Goal: Task Accomplishment & Management: Manage account settings

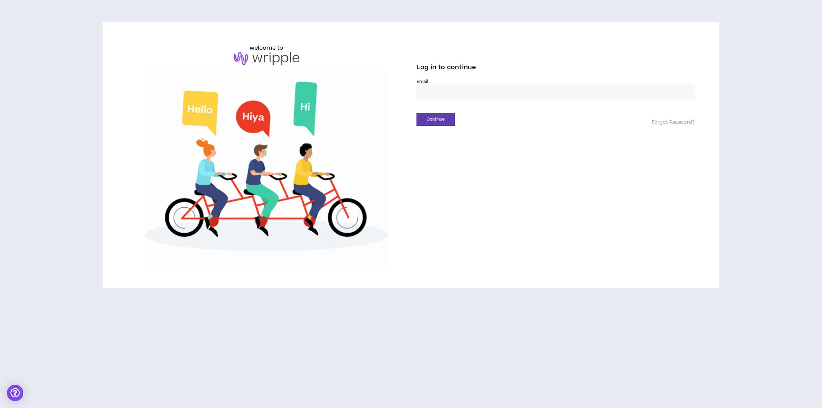
click at [444, 93] on input "email" at bounding box center [556, 92] width 278 height 15
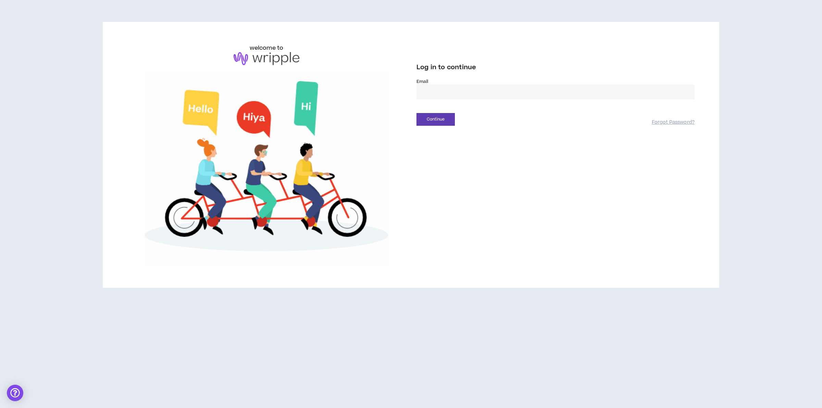
type input "**********"
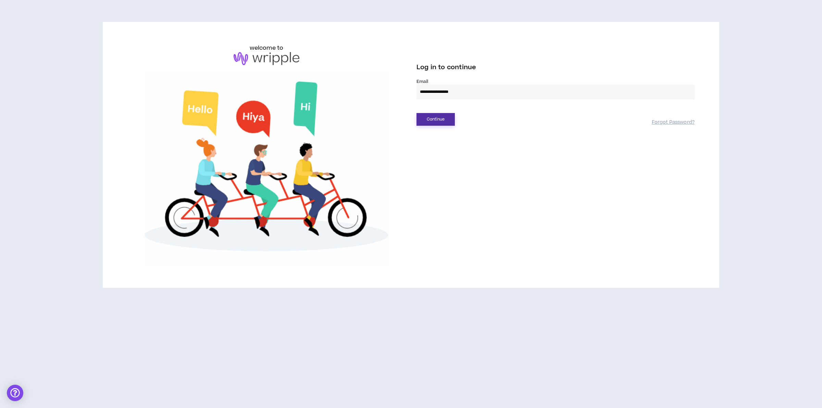
click at [426, 120] on button "Continue" at bounding box center [436, 119] width 38 height 13
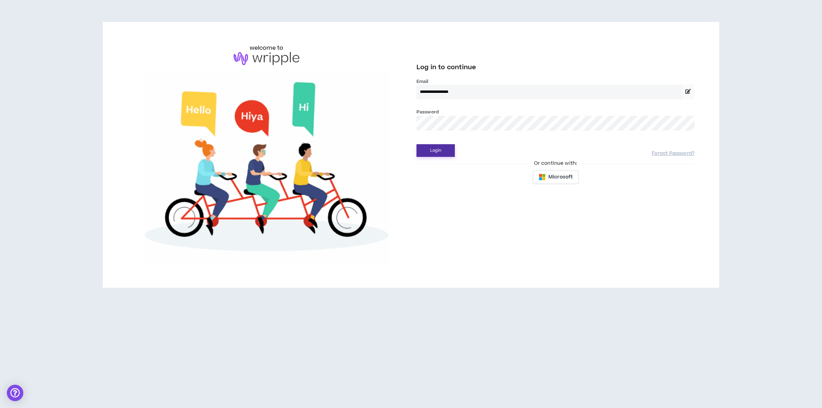
click at [440, 152] on button "Login" at bounding box center [436, 150] width 38 height 13
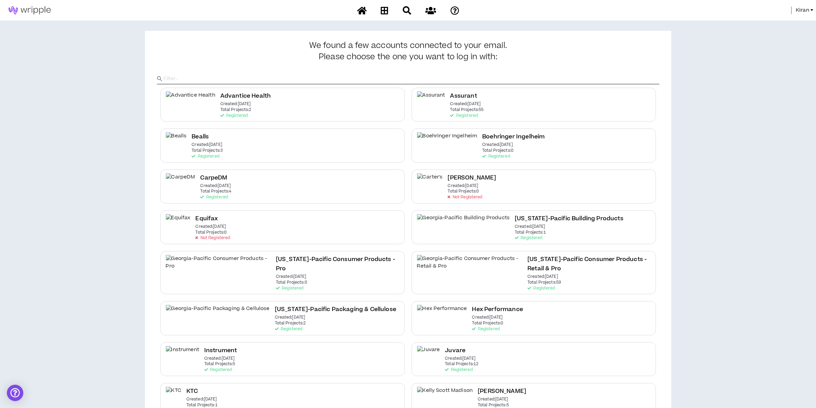
click at [805, 11] on span "Kiran" at bounding box center [802, 11] width 13 height 8
click at [773, 25] on link "System Admin Portal" at bounding box center [781, 23] width 62 height 10
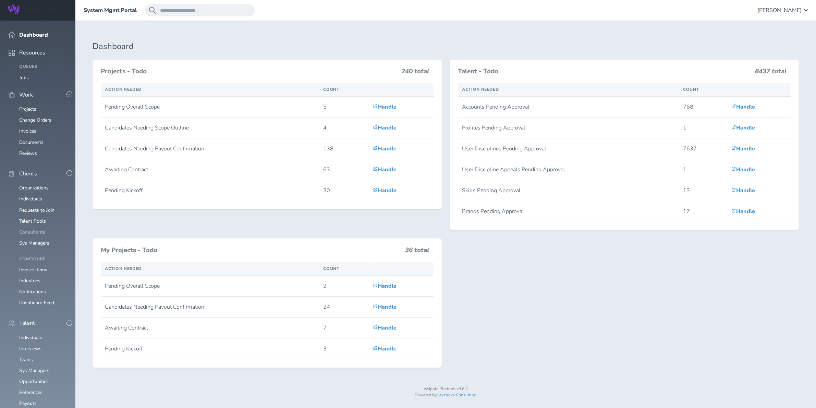
click at [38, 229] on link "Consultants" at bounding box center [32, 232] width 26 height 7
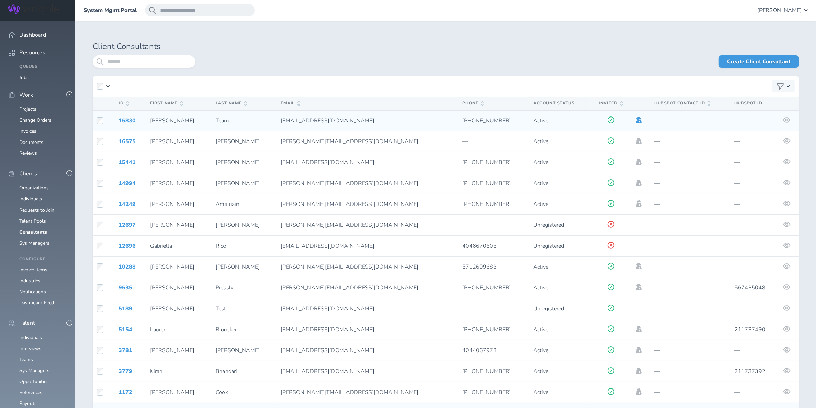
click at [636, 119] on icon at bounding box center [638, 120] width 5 height 6
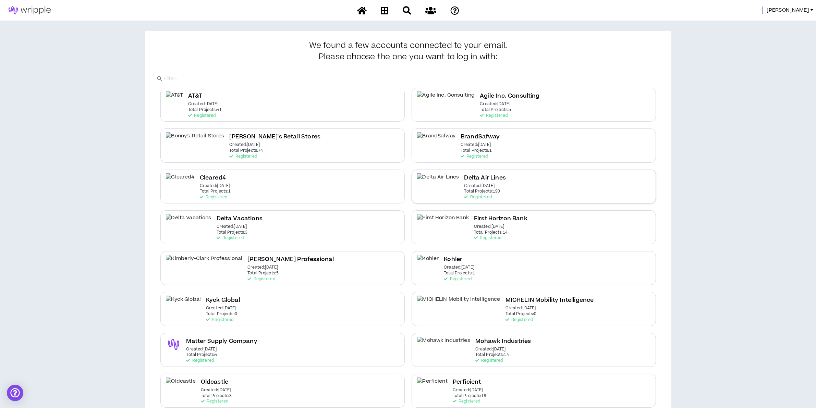
click at [470, 187] on p "Created: [DATE]" at bounding box center [479, 186] width 30 height 5
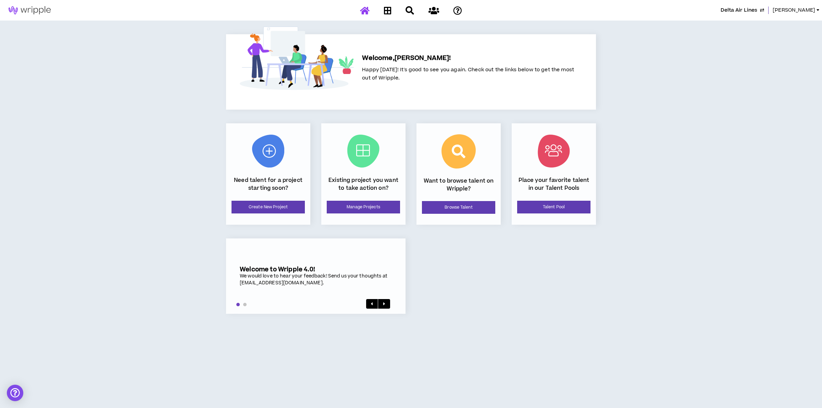
click at [368, 198] on div "Existing project you want to take action on? Manage Projects" at bounding box center [363, 173] width 84 height 101
click at [370, 202] on link "Manage Projects" at bounding box center [363, 207] width 73 height 13
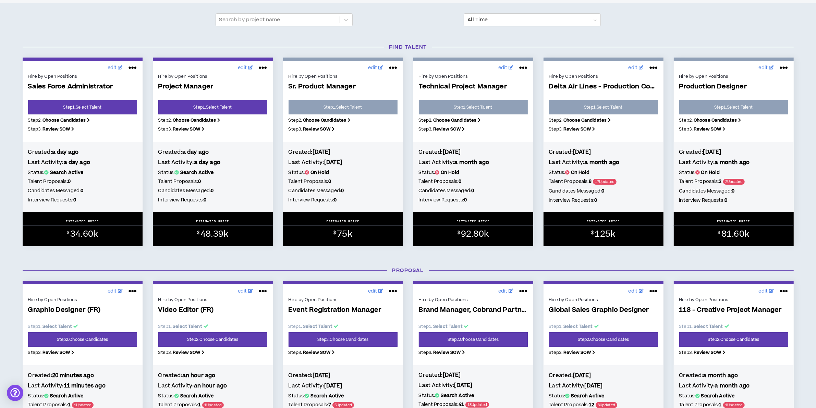
scroll to position [171, 0]
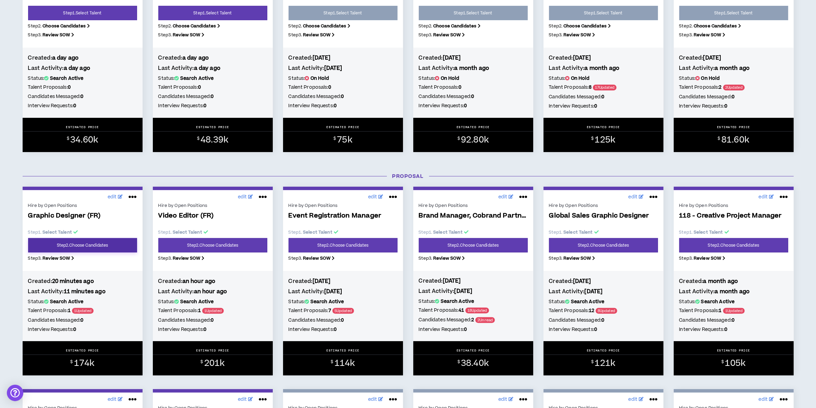
click at [64, 243] on link "Step 2 . Choose Candidates" at bounding box center [82, 245] width 109 height 14
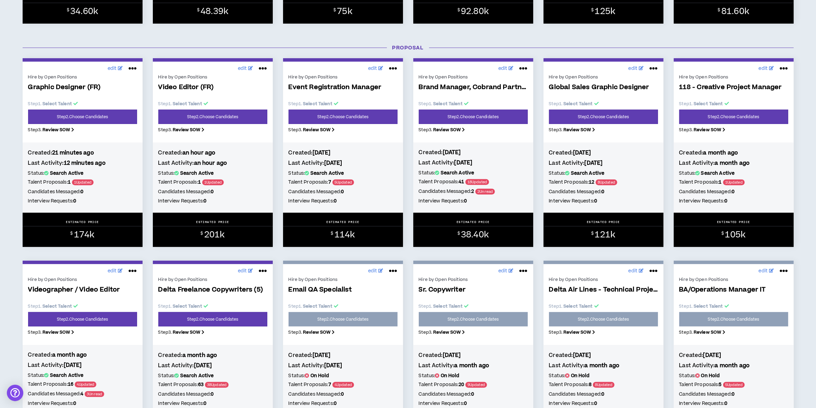
scroll to position [128, 0]
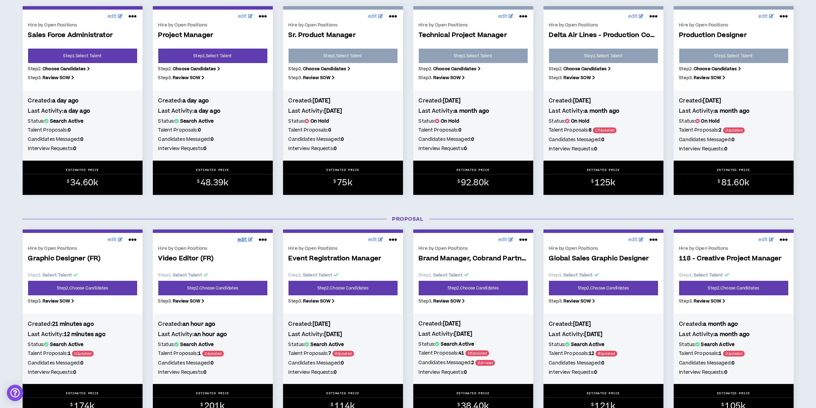
click at [240, 241] on span "edit" at bounding box center [242, 239] width 10 height 7
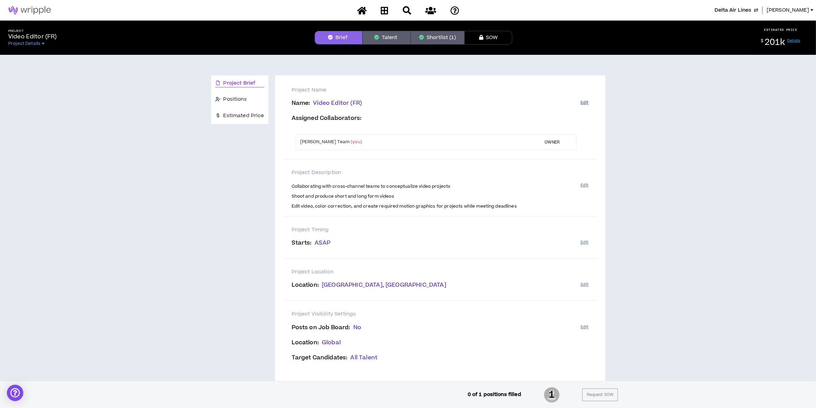
click at [585, 100] on button "Edit" at bounding box center [584, 102] width 8 height 11
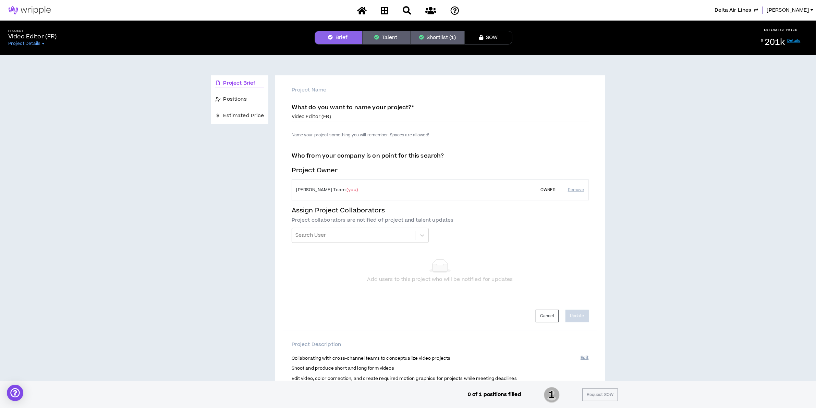
click at [292, 116] on input "Video Editor (FR)" at bounding box center [440, 117] width 297 height 10
type input "04 - Video Editor (FR)"
click at [585, 314] on button "Update" at bounding box center [576, 316] width 23 height 13
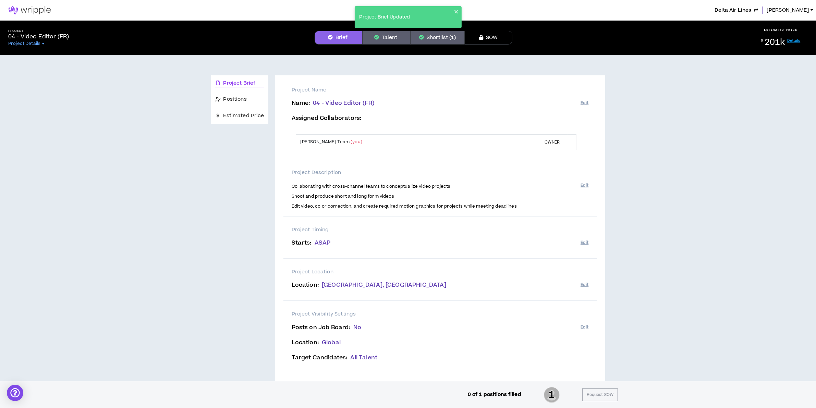
click at [458, 9] on div "Project Brief Updated" at bounding box center [408, 17] width 107 height 22
click at [585, 328] on button "Edit" at bounding box center [584, 327] width 8 height 11
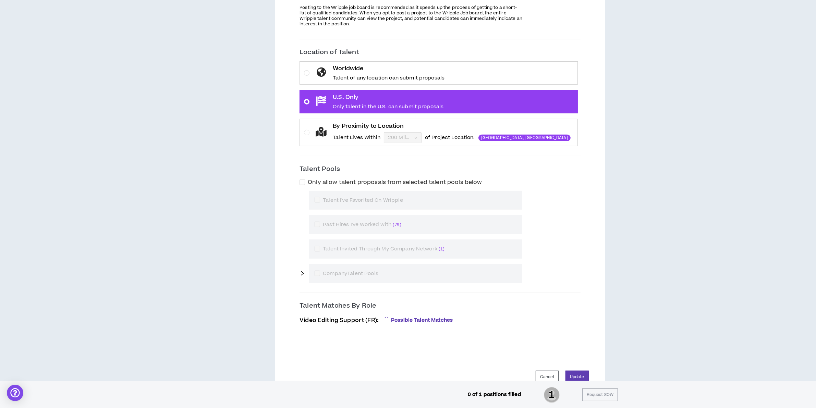
scroll to position [426, 0]
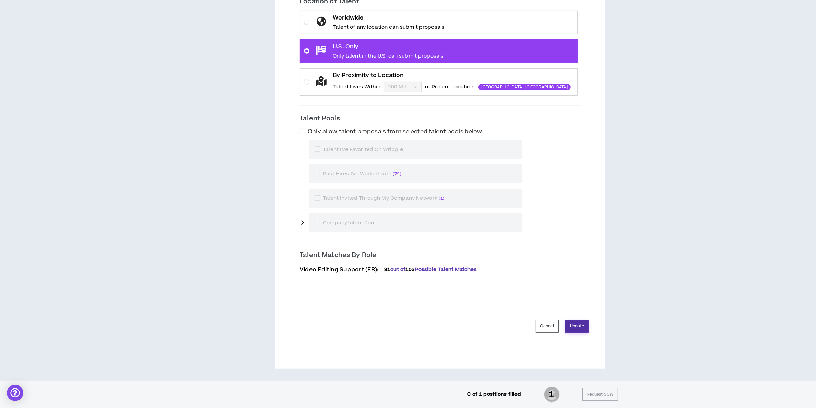
click at [577, 325] on button "Update" at bounding box center [576, 326] width 23 height 13
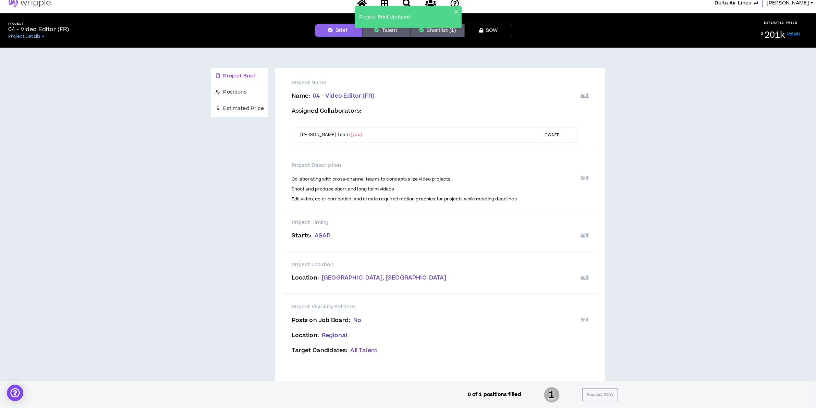
scroll to position [0, 0]
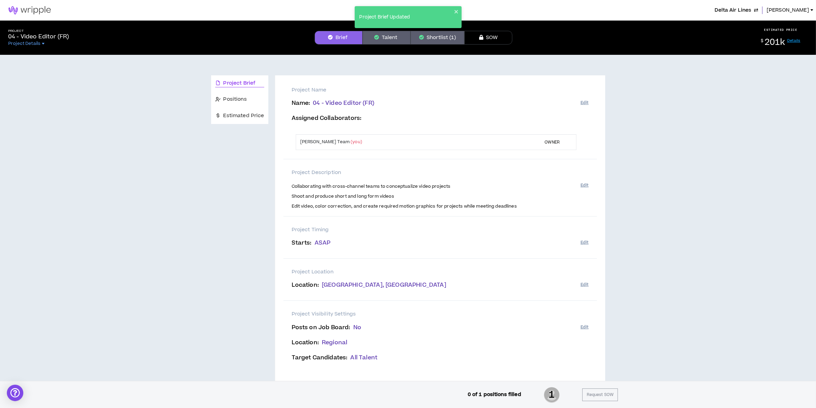
click at [453, 9] on div "Project Brief Updated" at bounding box center [408, 17] width 107 height 22
click at [429, 38] on button "Shortlist (1)" at bounding box center [437, 38] width 54 height 14
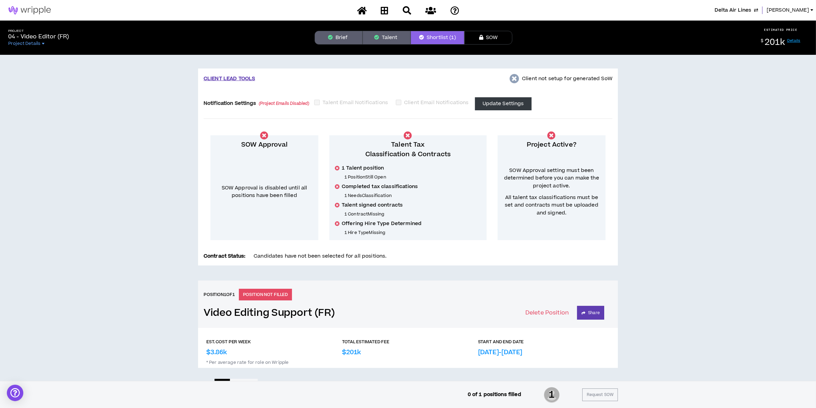
click at [398, 40] on button "Talent" at bounding box center [387, 38] width 48 height 14
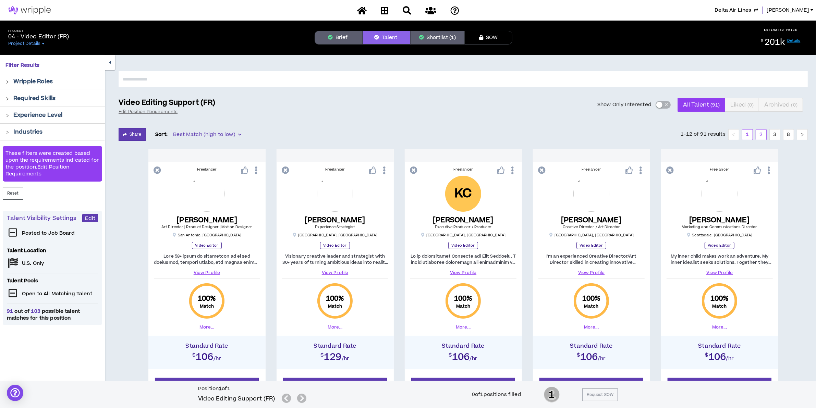
click at [757, 135] on link "2" at bounding box center [761, 135] width 10 height 10
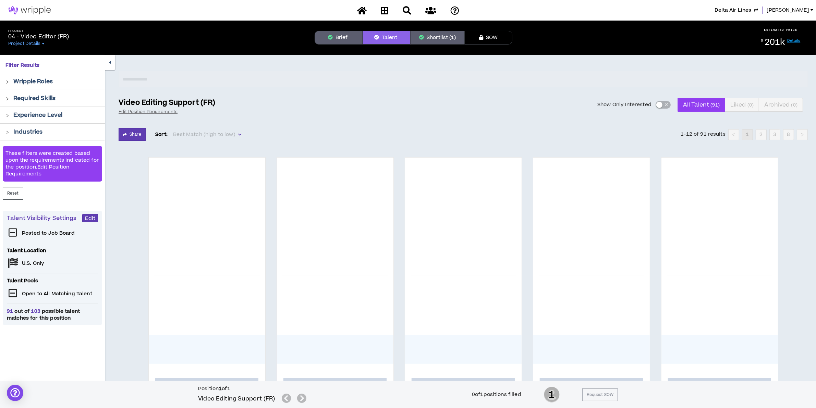
click at [789, 42] on link "Details" at bounding box center [793, 40] width 13 height 5
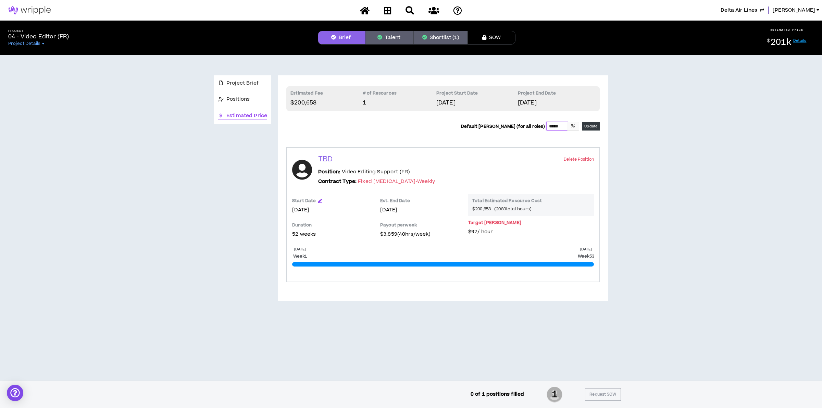
drag, startPoint x: 563, startPoint y: 123, endPoint x: 472, endPoint y: 122, distance: 90.8
click at [480, 123] on div "Default [PERSON_NAME] (for all roles) ***** % Update" at bounding box center [530, 126] width 139 height 9
type input "*****"
click at [593, 125] on button "Update" at bounding box center [591, 126] width 18 height 9
click at [443, 41] on button "Shortlist (1)" at bounding box center [441, 38] width 54 height 14
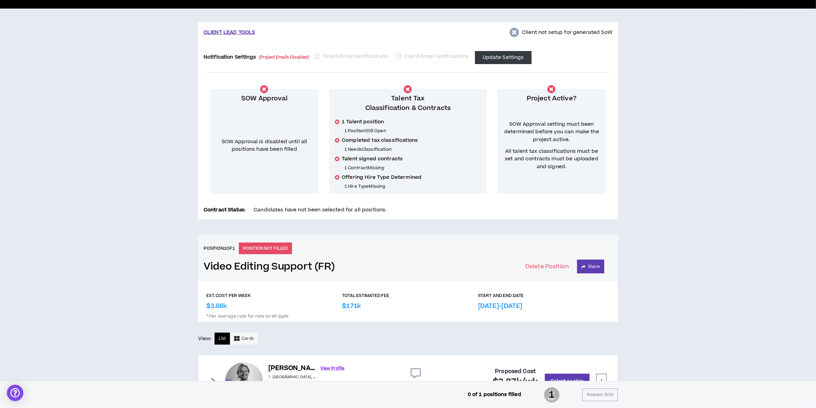
scroll to position [87, 0]
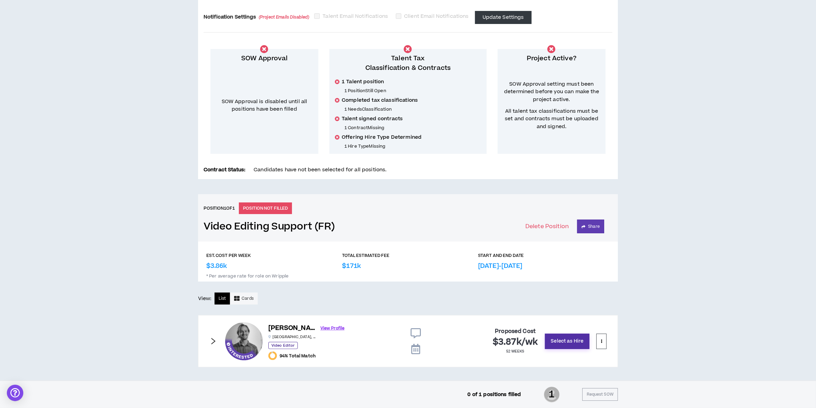
click at [566, 340] on button "Select as Hire" at bounding box center [567, 341] width 45 height 15
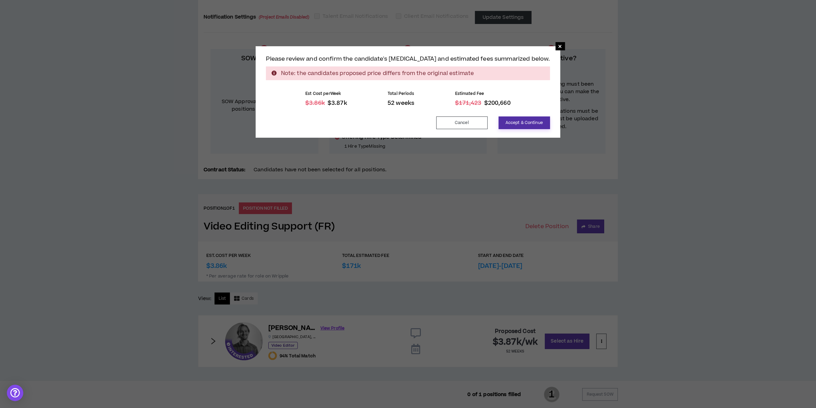
click at [509, 122] on button "Accept & Continue" at bounding box center [524, 122] width 51 height 13
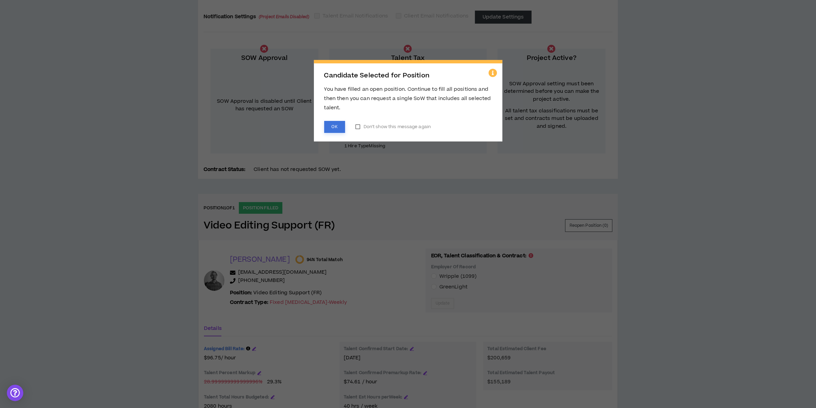
click at [336, 126] on button "OK" at bounding box center [334, 127] width 21 height 12
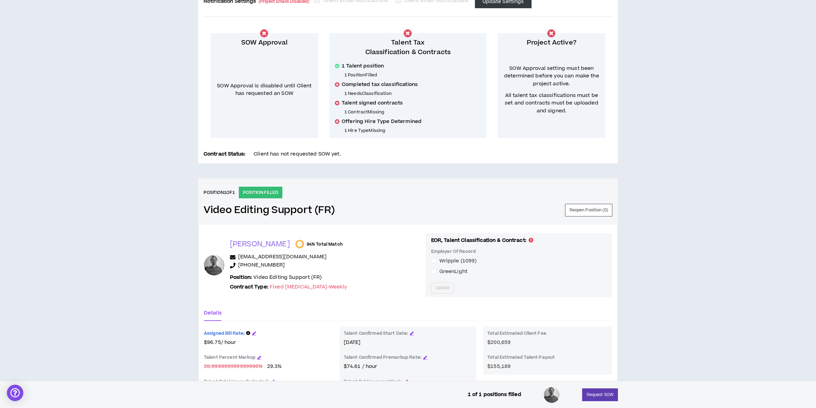
scroll to position [202, 0]
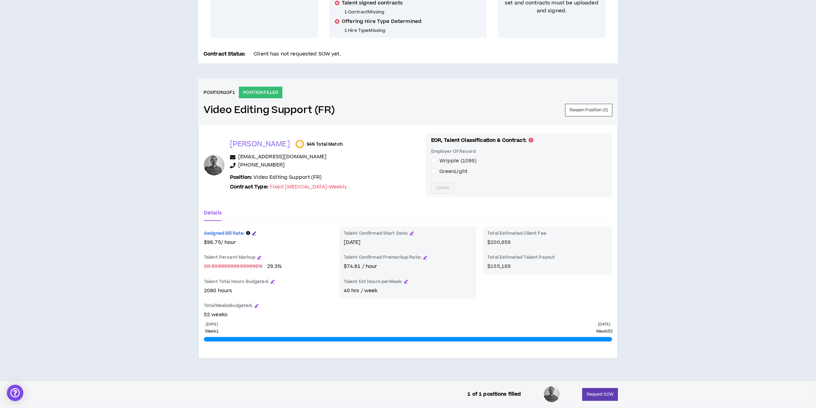
click at [255, 234] on icon "button" at bounding box center [254, 233] width 4 height 4
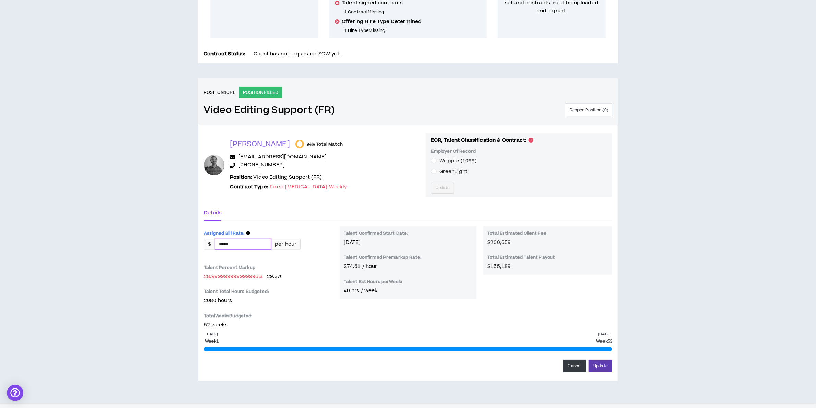
drag, startPoint x: 235, startPoint y: 247, endPoint x: 228, endPoint y: 244, distance: 8.3
click at [228, 244] on input "*****" at bounding box center [243, 244] width 56 height 10
type input "*****"
click at [309, 304] on p "2080 hours" at bounding box center [268, 301] width 129 height 8
click at [612, 367] on div "[PERSON_NAME] 94% Total Match [EMAIL_ADDRESS][DOMAIN_NAME] [PHONE_NUMBER] Posit…" at bounding box center [408, 253] width 420 height 257
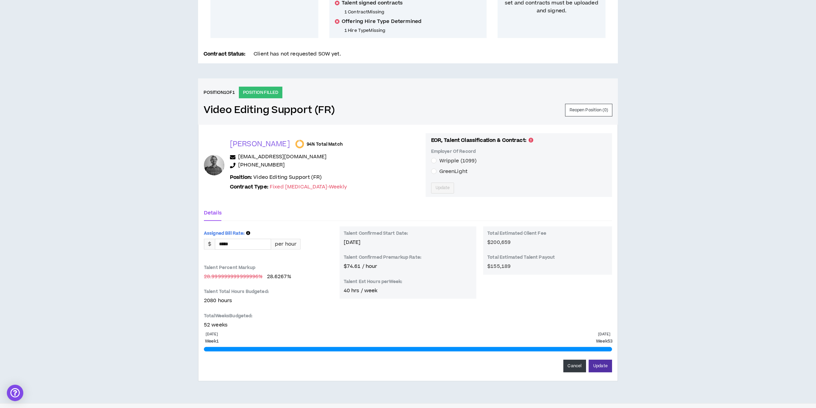
click at [609, 367] on button "Update" at bounding box center [600, 366] width 23 height 13
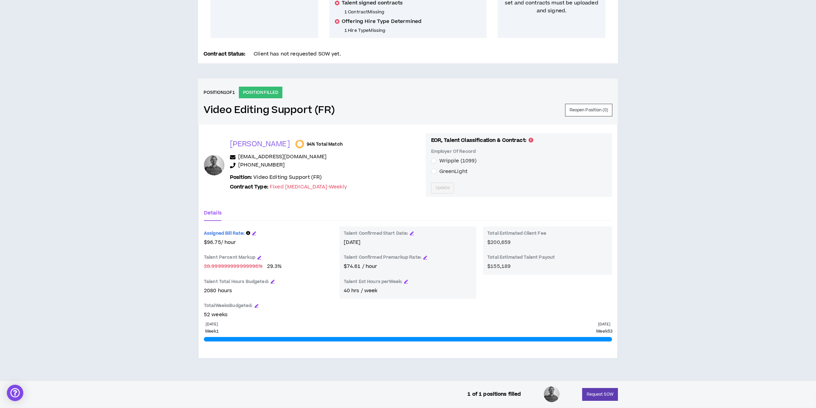
click at [253, 230] on div "Assigned Bill Rate: $96.75 / hour" at bounding box center [268, 236] width 129 height 20
click at [254, 233] on icon "button" at bounding box center [254, 233] width 4 height 4
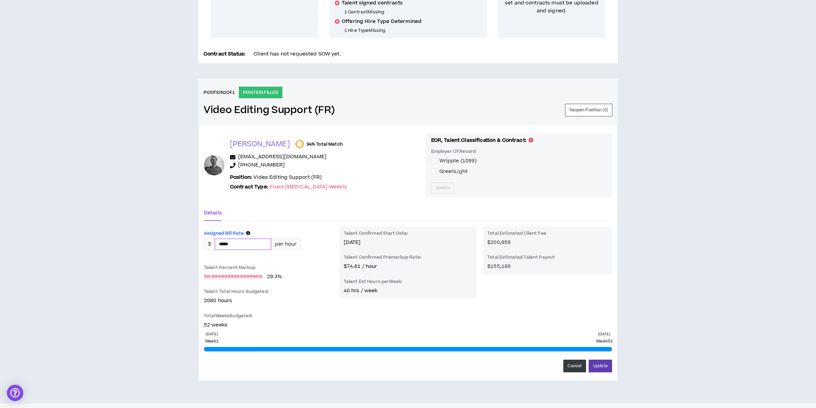
drag, startPoint x: 243, startPoint y: 243, endPoint x: 225, endPoint y: 244, distance: 18.2
click at [225, 244] on input "*****" at bounding box center [243, 244] width 56 height 10
type input "*****"
click at [663, 276] on div "CLIENT LEAD TOOLS Client not setup for generated SoW Notification Settings (Pro…" at bounding box center [408, 128] width 816 height 551
click at [609, 369] on button "Update" at bounding box center [600, 366] width 23 height 13
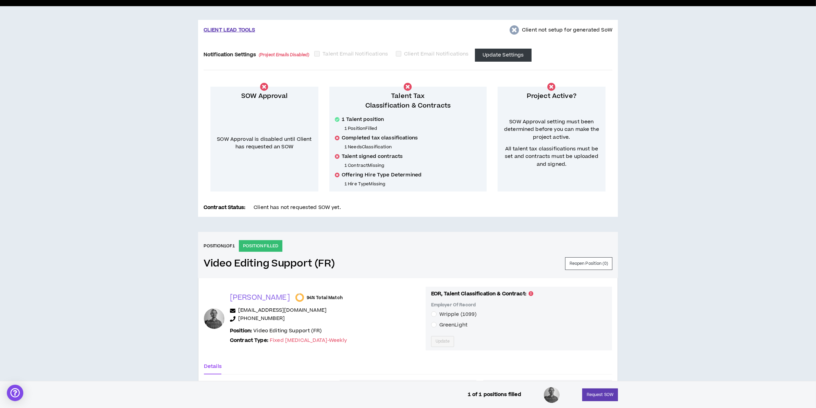
scroll to position [0, 0]
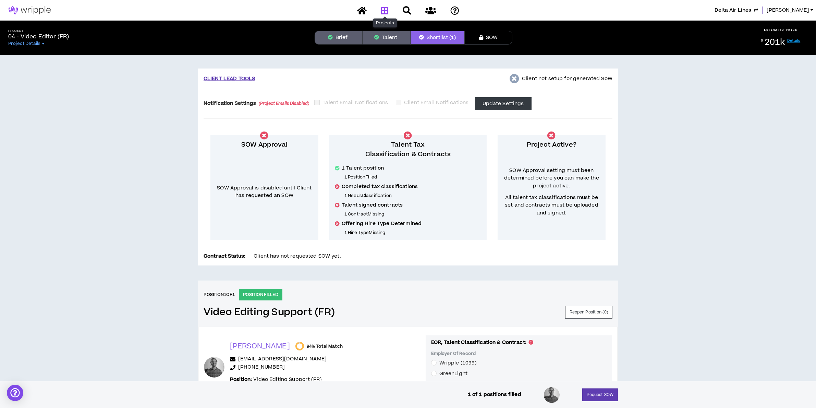
click at [382, 13] on icon at bounding box center [385, 10] width 8 height 9
